Goal: Task Accomplishment & Management: Use online tool/utility

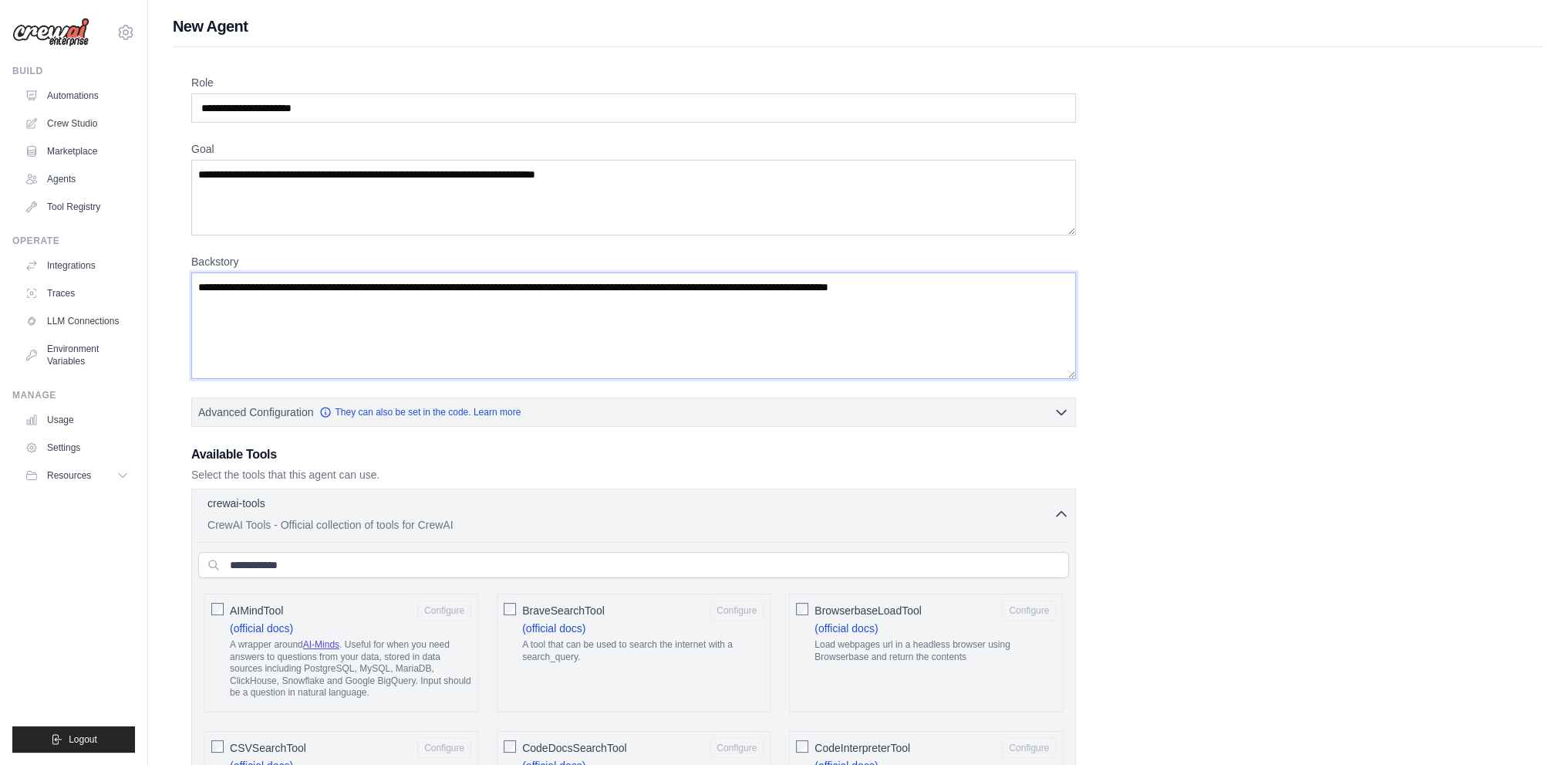
click at [501, 348] on textarea "Backstory" at bounding box center [633, 325] width 884 height 106
drag, startPoint x: 325, startPoint y: 240, endPoint x: 334, endPoint y: 286, distance: 46.9
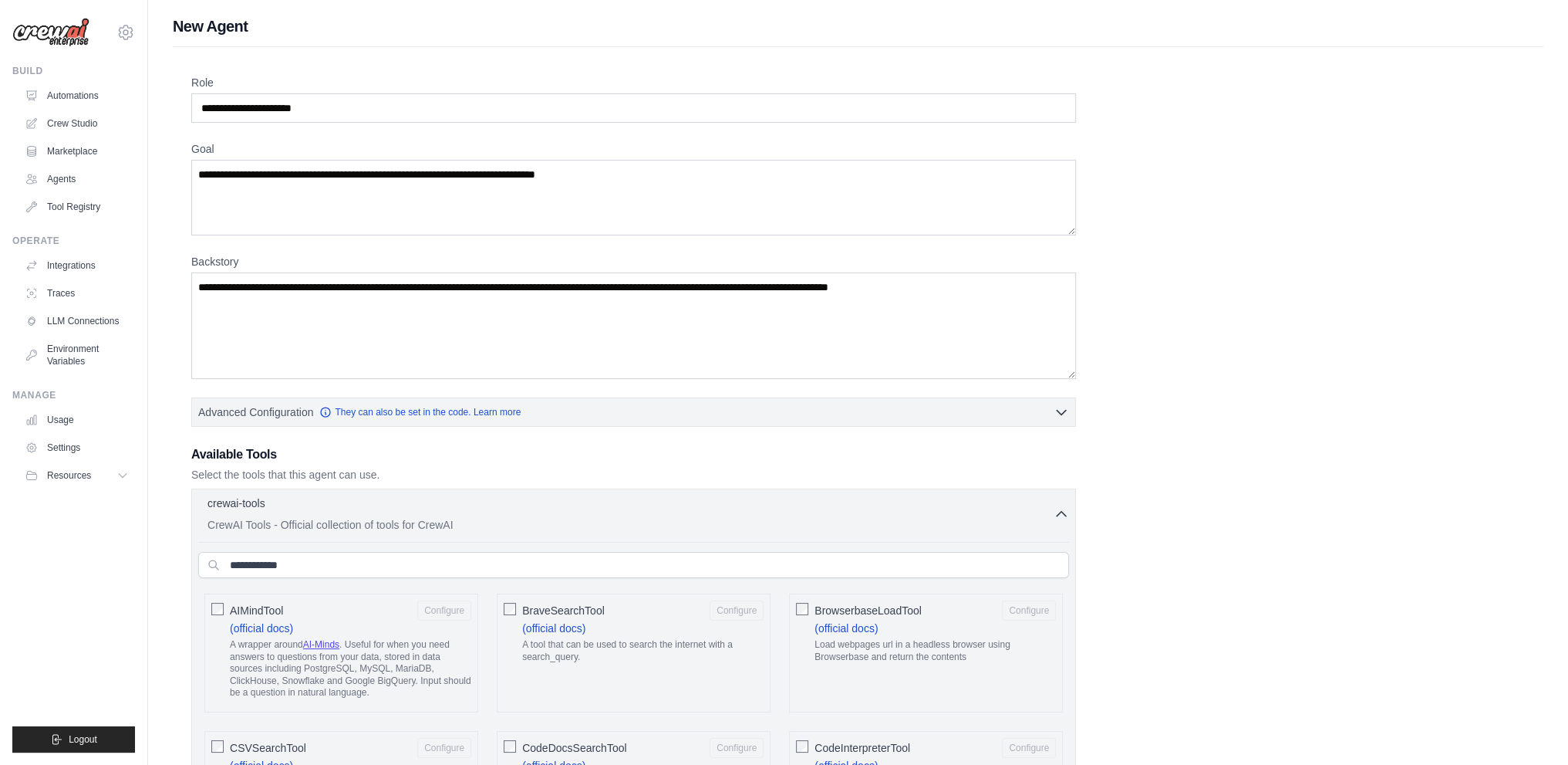
click at [334, 286] on textarea "Backstory" at bounding box center [633, 325] width 884 height 106
click at [334, 196] on textarea "Goal" at bounding box center [633, 197] width 884 height 76
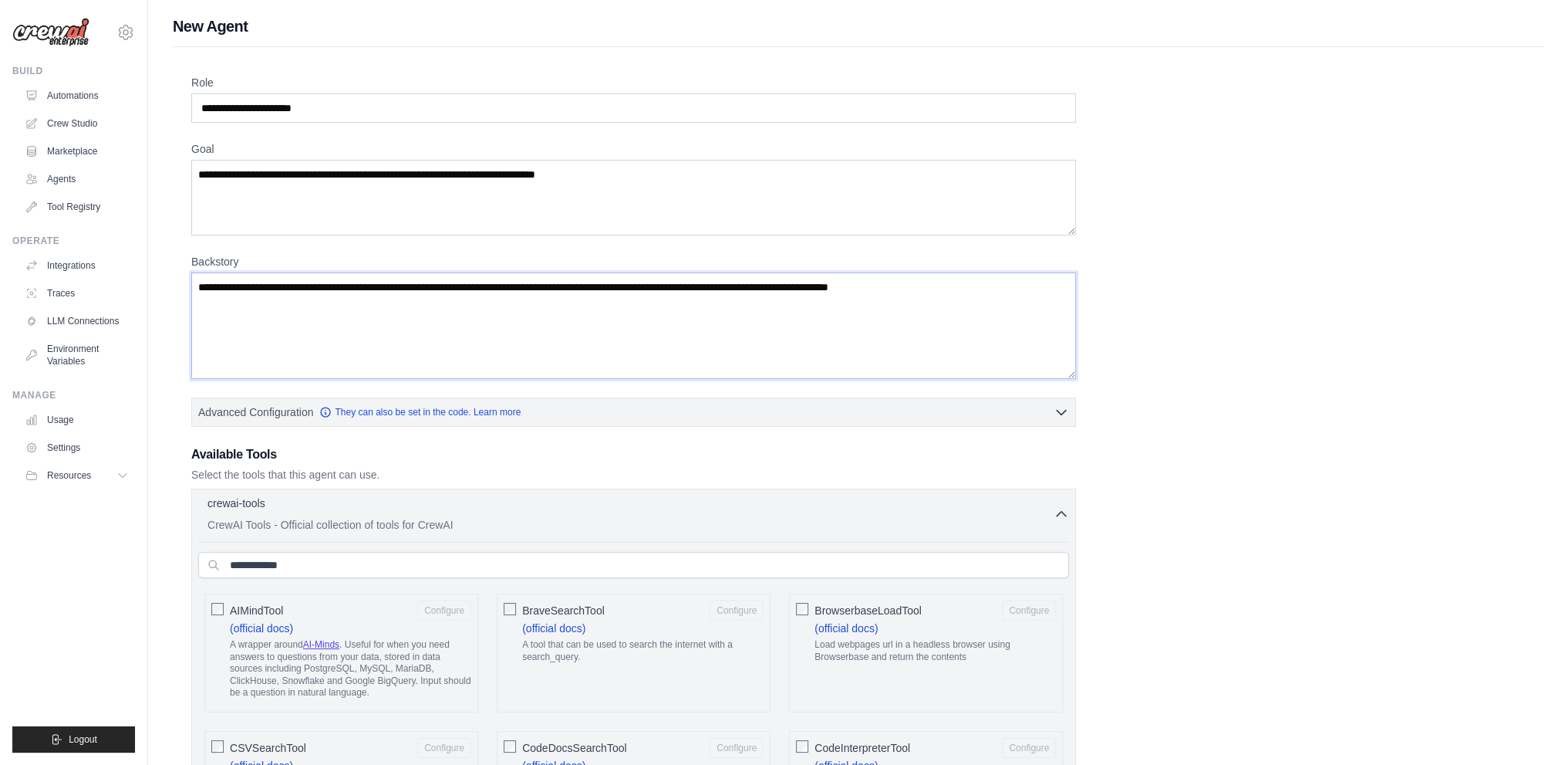
click at [364, 286] on textarea "Backstory" at bounding box center [633, 325] width 884 height 106
click at [62, 95] on link "Automations" at bounding box center [78, 96] width 117 height 25
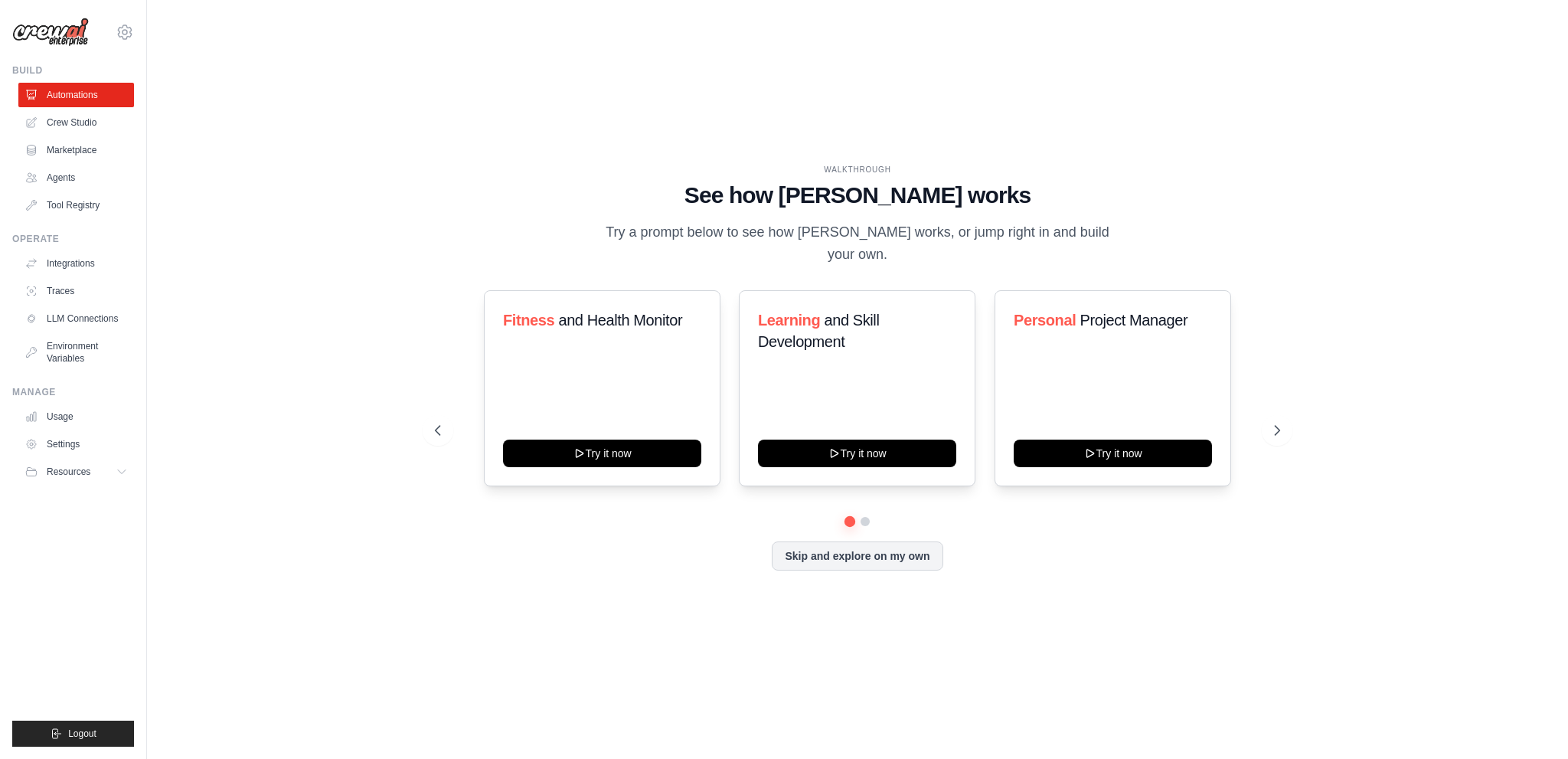
click at [319, 109] on div "WALKTHROUGH See how CrewAI works Try a prompt below to see how CrewAI works, or…" at bounding box center [858, 379] width 1372 height 728
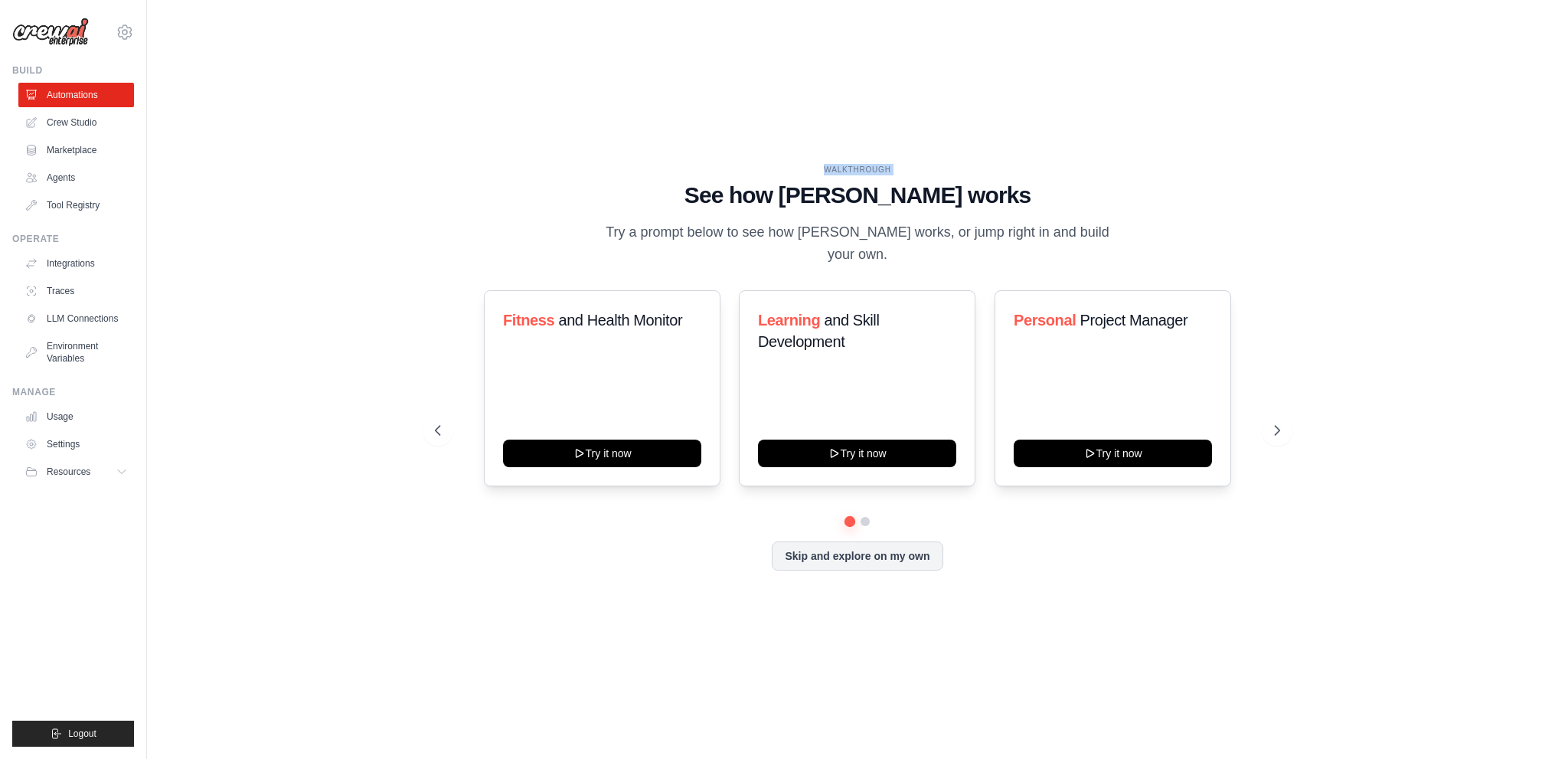
click at [319, 109] on div "WALKTHROUGH See how CrewAI works Try a prompt below to see how CrewAI works, or…" at bounding box center [858, 379] width 1372 height 728
click at [61, 123] on link "Crew Studio" at bounding box center [78, 122] width 116 height 25
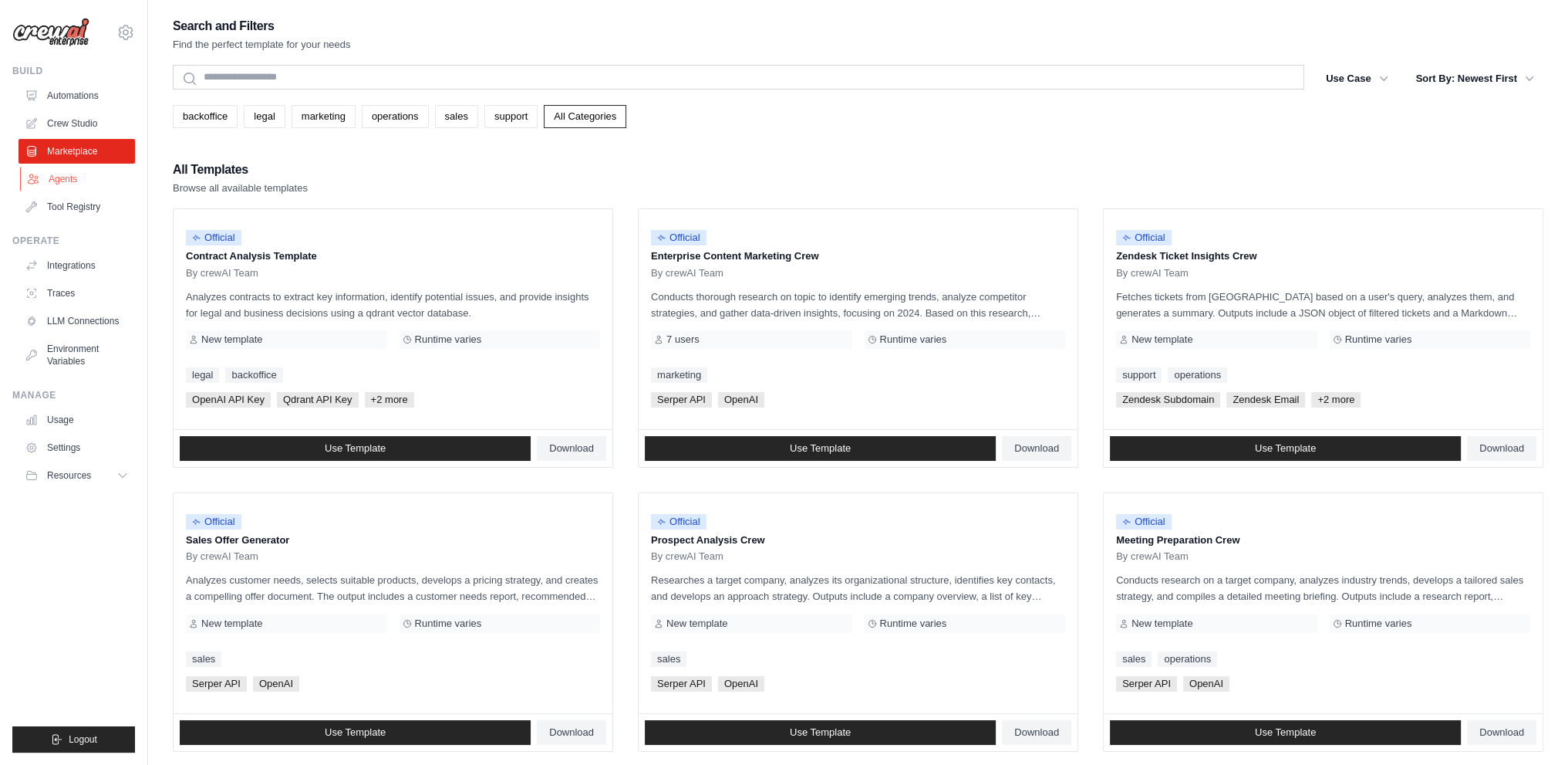
click at [65, 180] on link "Agents" at bounding box center [78, 179] width 117 height 25
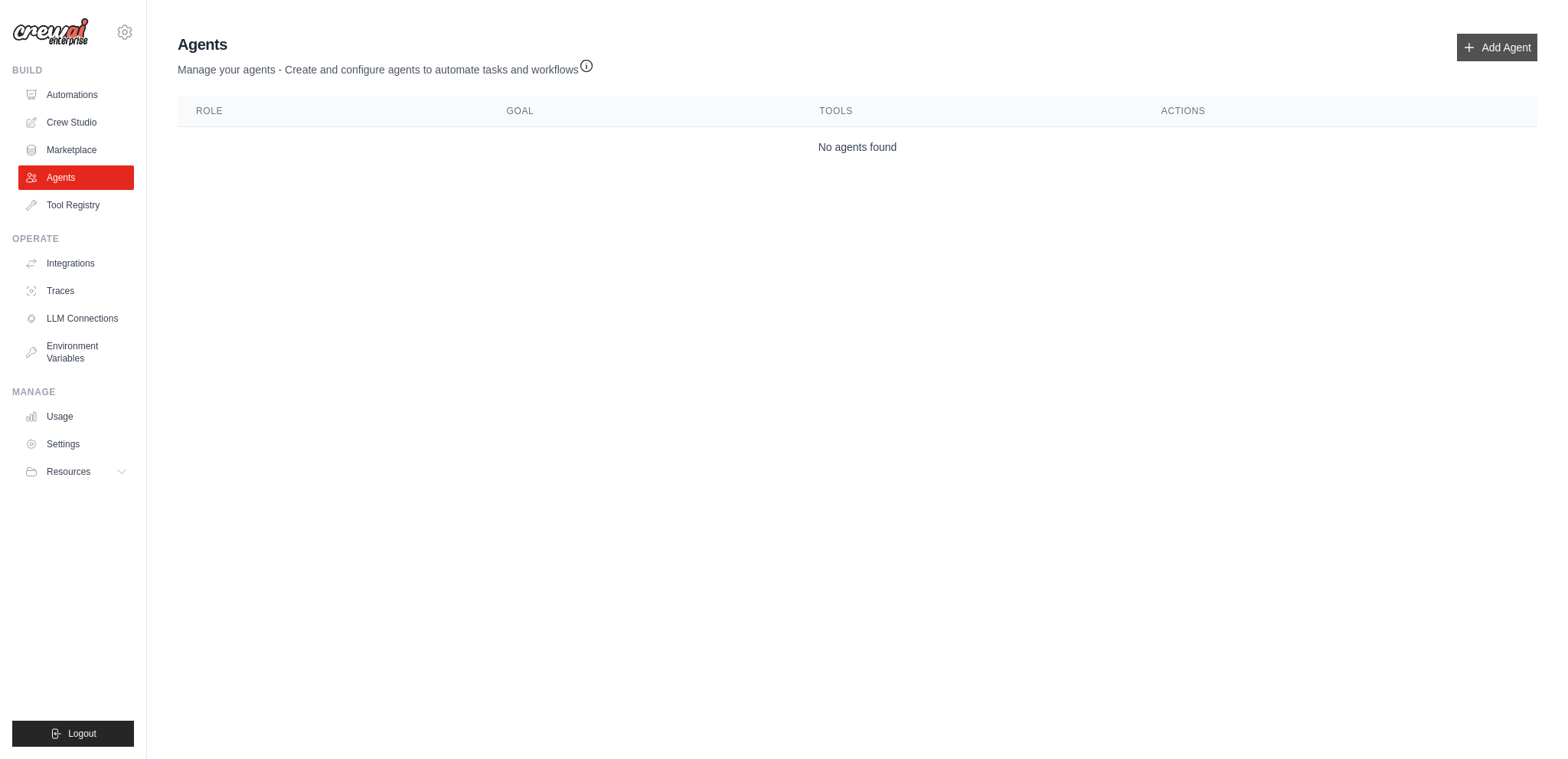
click at [1495, 43] on link "Add Agent" at bounding box center [1497, 47] width 81 height 28
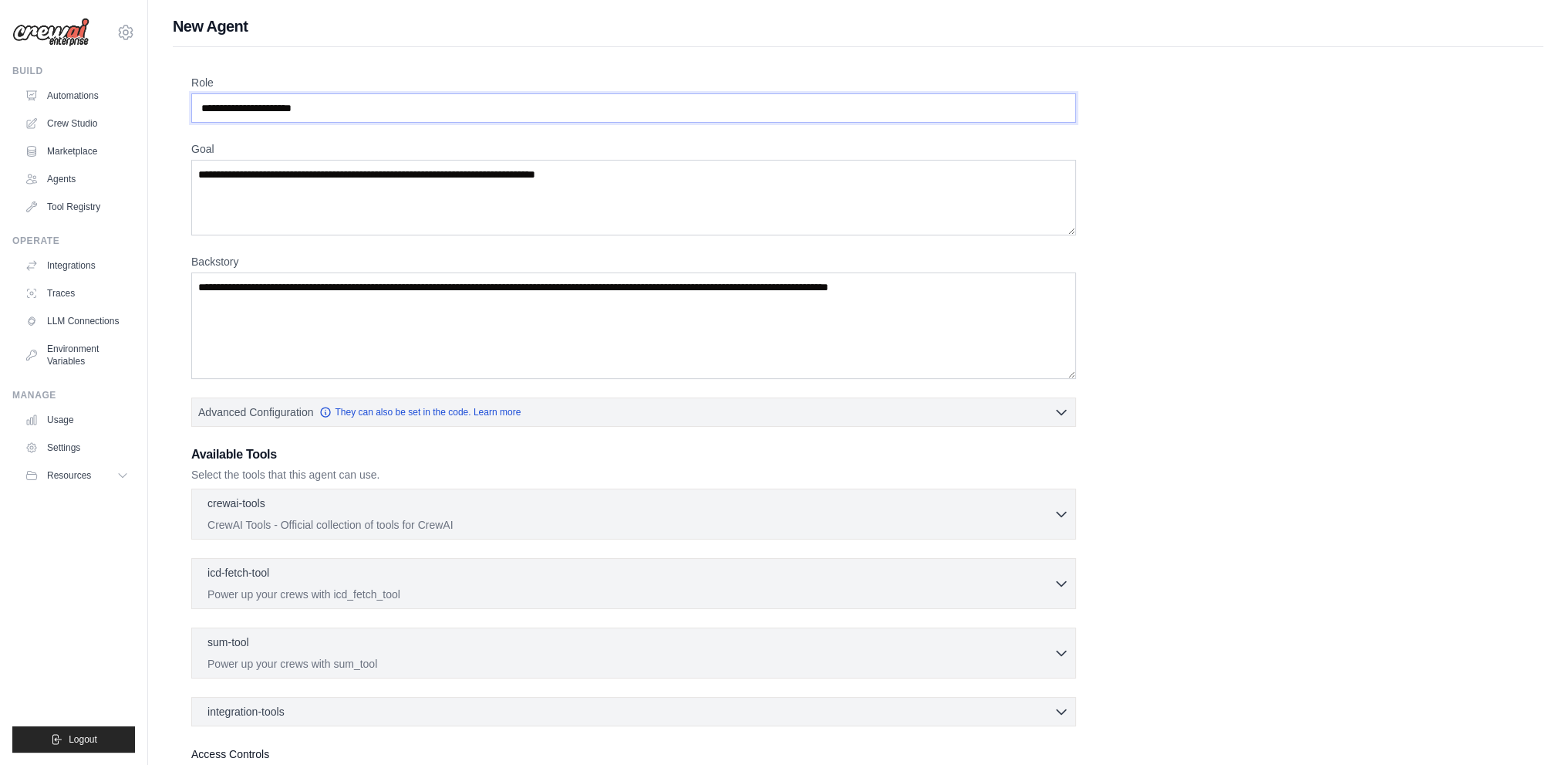
click at [334, 99] on input "Role" at bounding box center [633, 108] width 884 height 30
click at [303, 206] on textarea "Goal" at bounding box center [633, 197] width 884 height 76
click at [286, 295] on textarea "Backstory" at bounding box center [633, 325] width 884 height 106
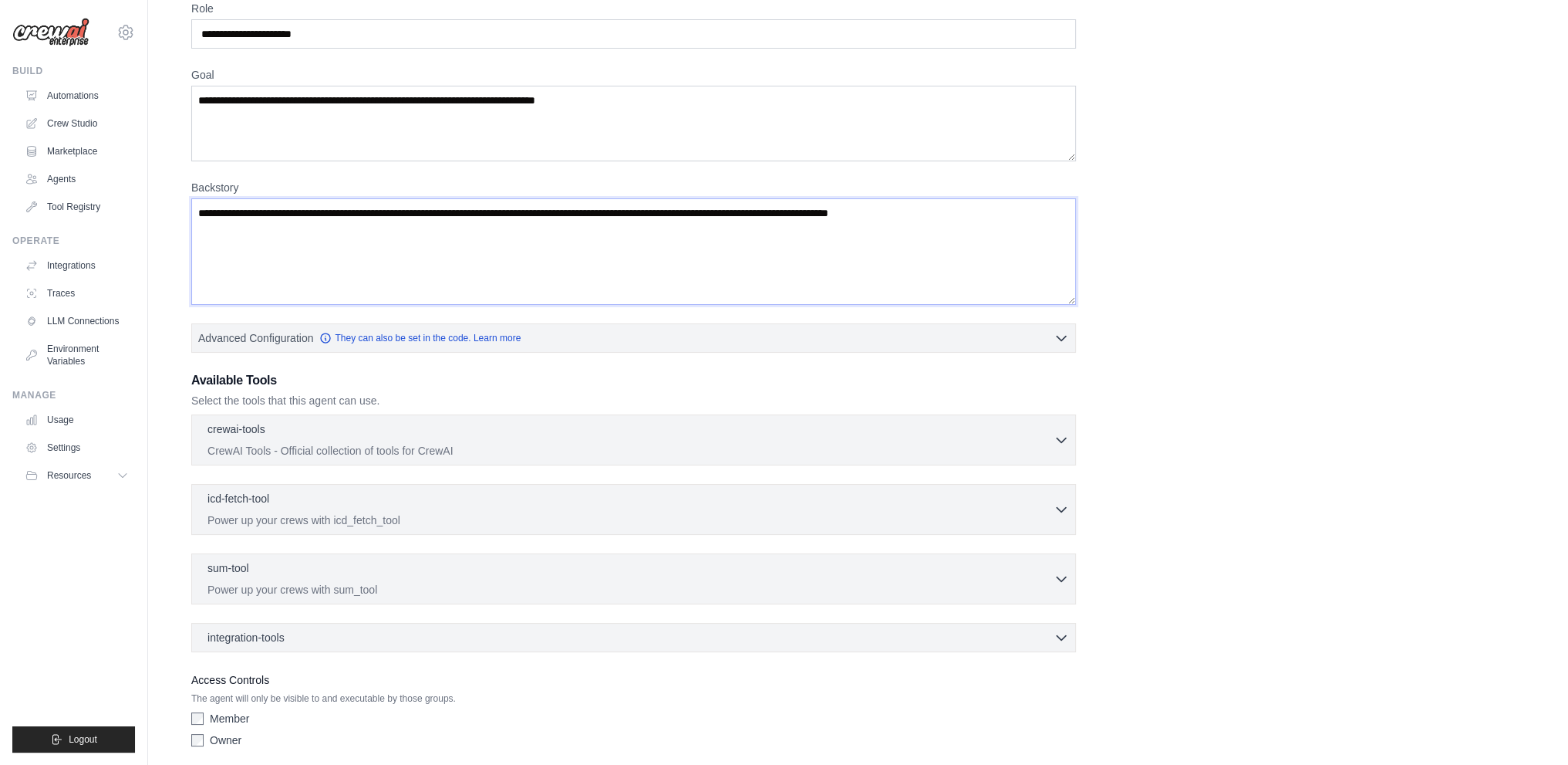
scroll to position [130, 0]
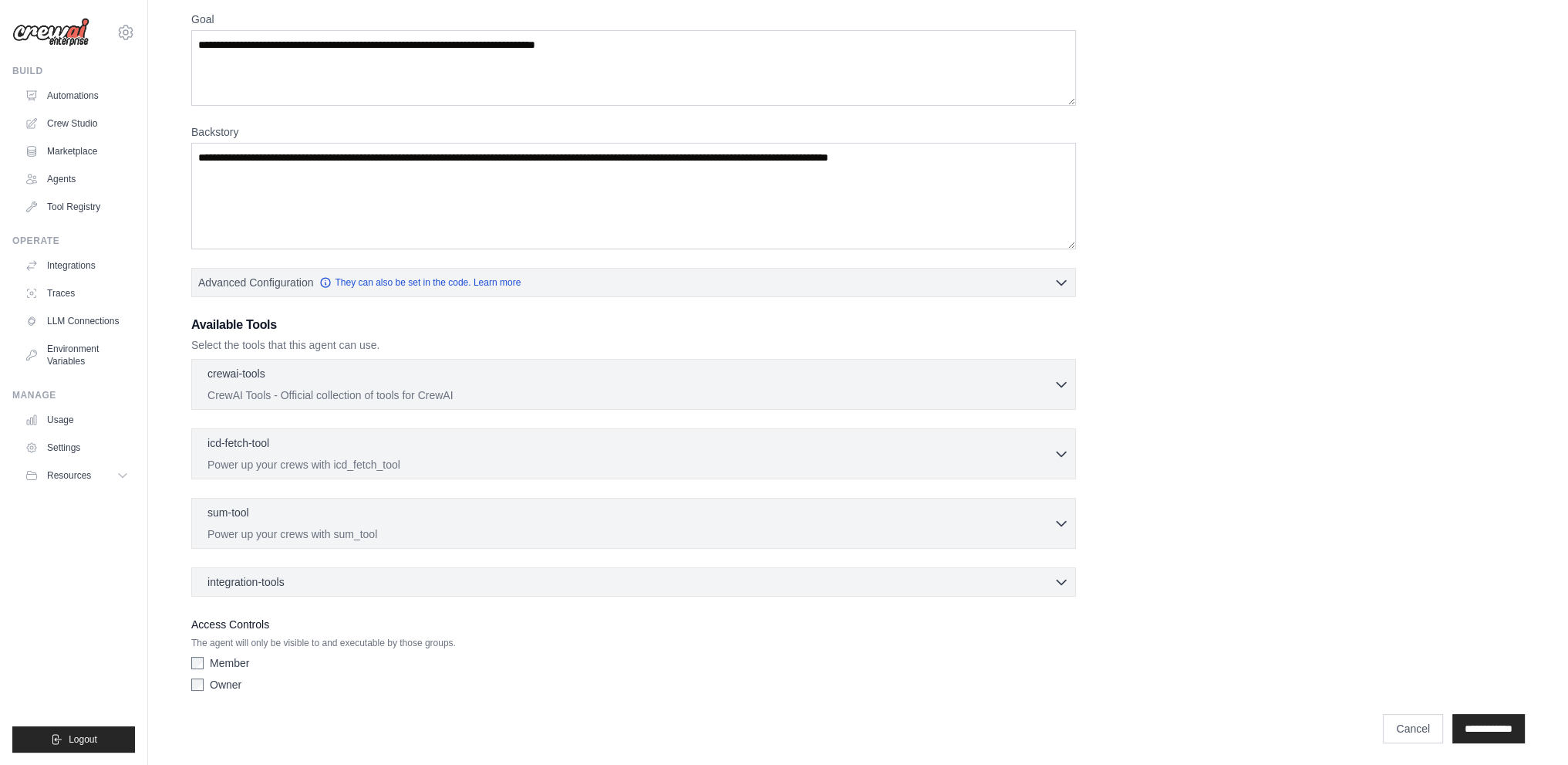
click at [41, 597] on ul "Build Automations Crew Studio Marketplace Agents" at bounding box center [74, 408] width 122 height 688
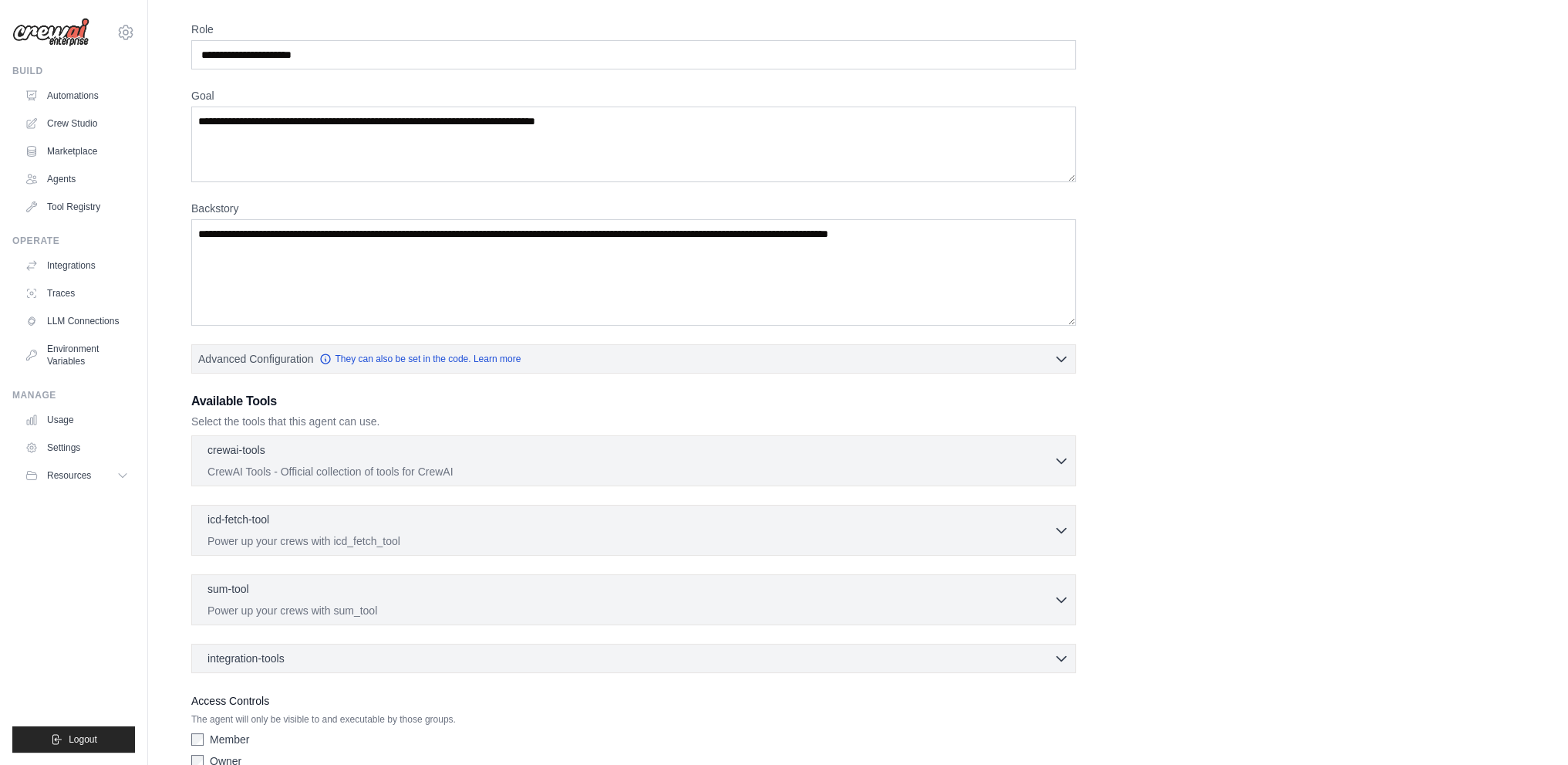
scroll to position [0, 0]
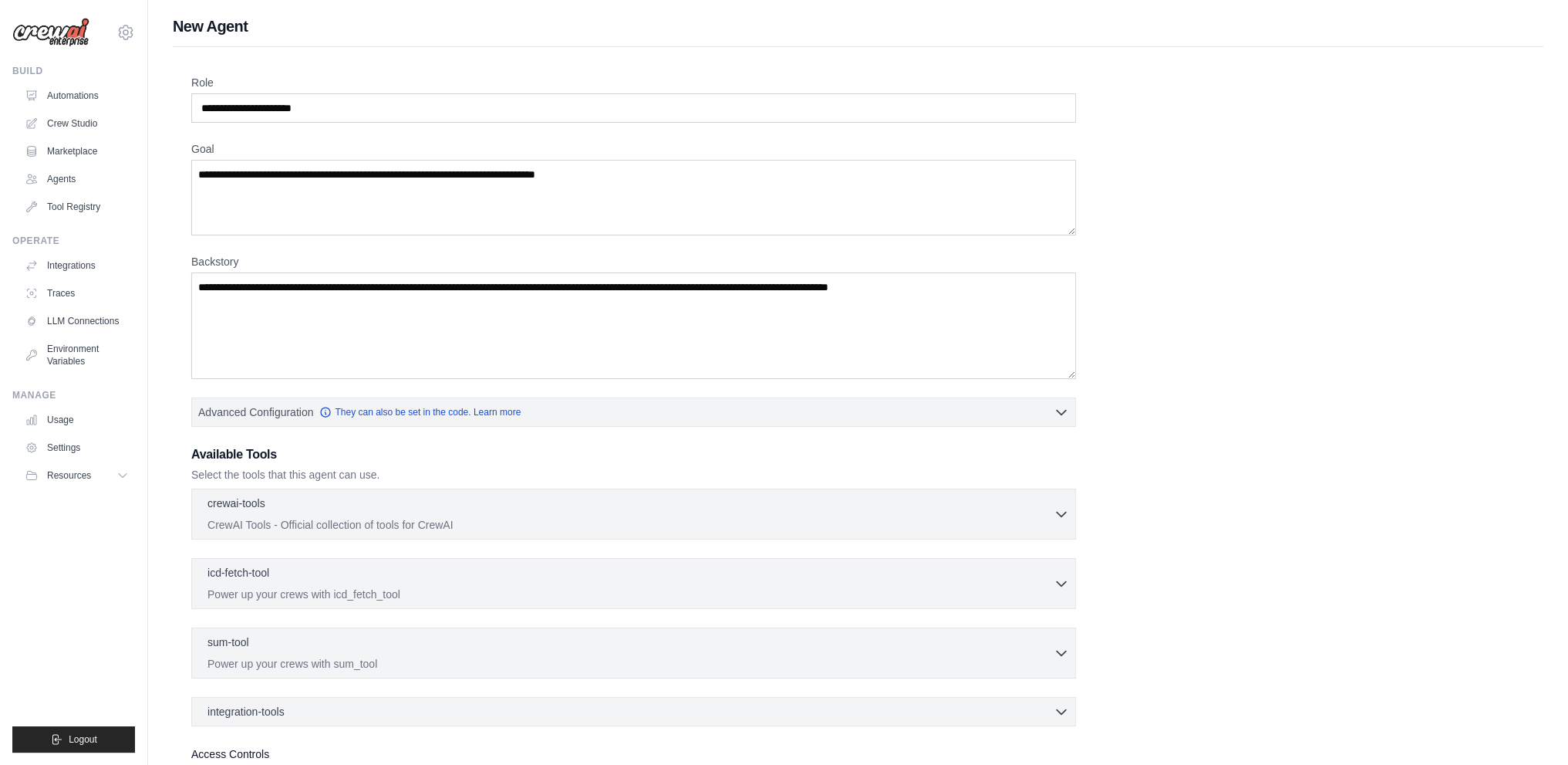
click at [65, 26] on img at bounding box center [51, 33] width 77 height 30
click at [121, 45] on div "[EMAIL_ADDRESS][DOMAIN_NAME] Settings" at bounding box center [74, 25] width 122 height 50
click at [121, 39] on icon at bounding box center [125, 32] width 18 height 18
click at [74, 26] on img at bounding box center [51, 33] width 77 height 30
click at [85, 24] on img at bounding box center [51, 33] width 77 height 30
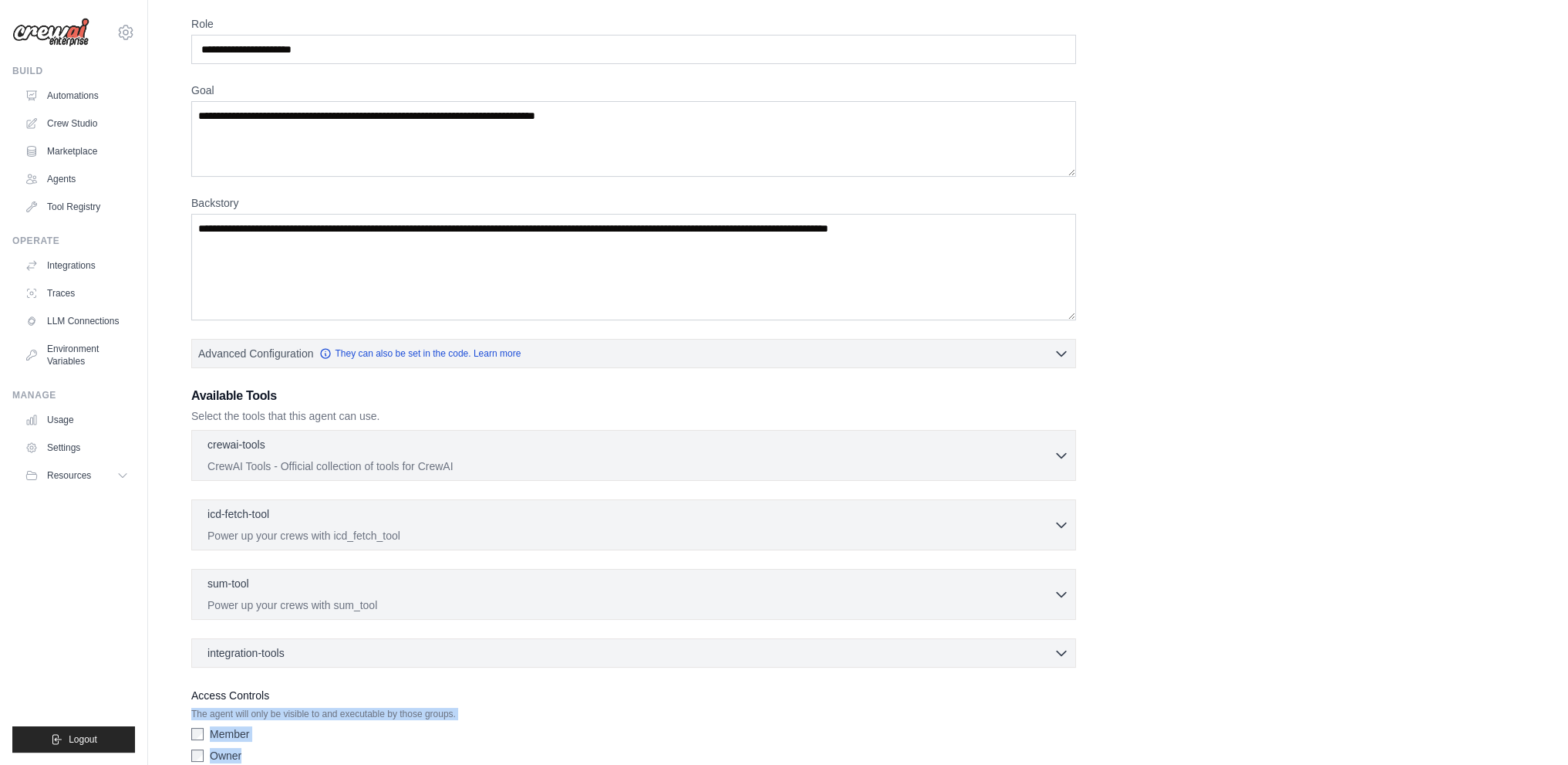
click at [361, 761] on div "Role Goal [GEOGRAPHIC_DATA] Advanced Configuration They can also be set in the …" at bounding box center [859, 405] width 1371 height 835
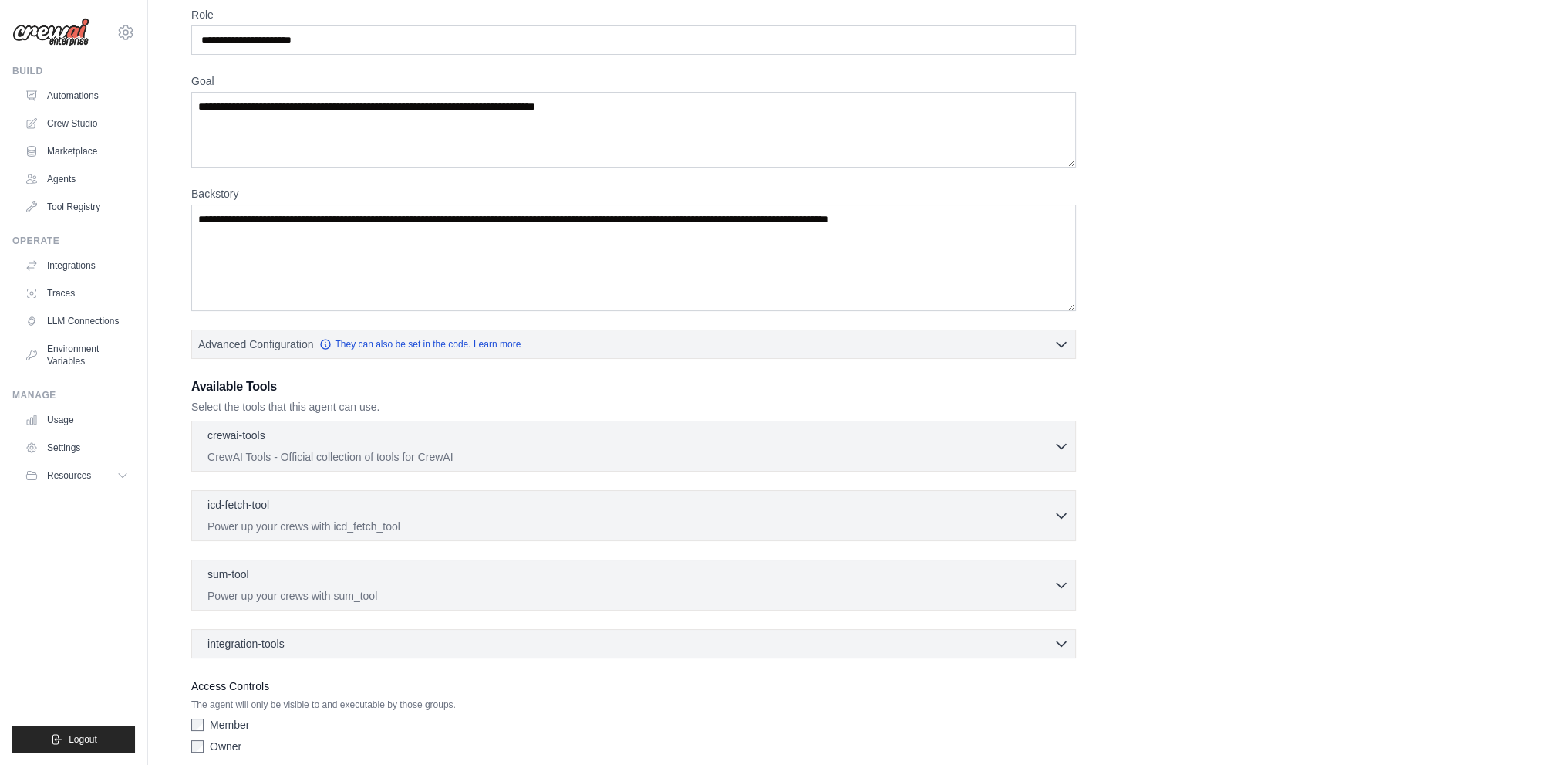
click at [1252, 336] on div "Role Goal [GEOGRAPHIC_DATA] Advanced Configuration They can also be set in the …" at bounding box center [858, 382] width 1334 height 753
click at [472, 271] on textarea "Backstory" at bounding box center [633, 257] width 884 height 106
drag, startPoint x: 1104, startPoint y: 282, endPoint x: 1119, endPoint y: 275, distance: 16.6
click at [1108, 282] on div "Role Goal [GEOGRAPHIC_DATA] Advanced Configuration They can also be set in the …" at bounding box center [858, 382] width 1334 height 753
